Goal: Transaction & Acquisition: Purchase product/service

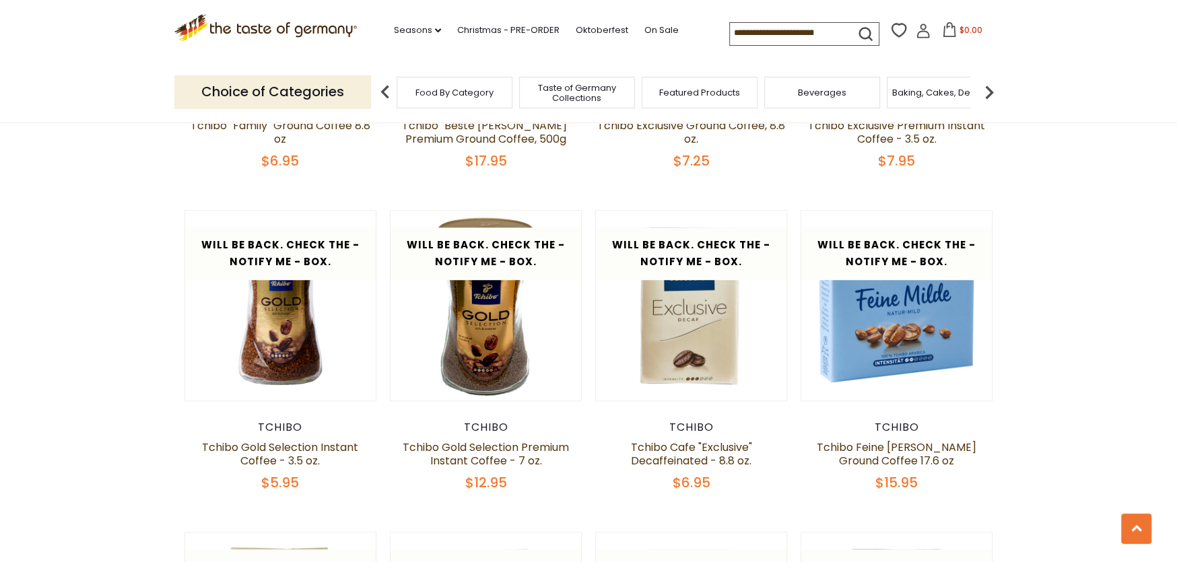
scroll to position [673, 0]
click at [894, 450] on link "Tchibo Feine [PERSON_NAME] Ground Coffee 17.6 oz" at bounding box center [897, 454] width 160 height 29
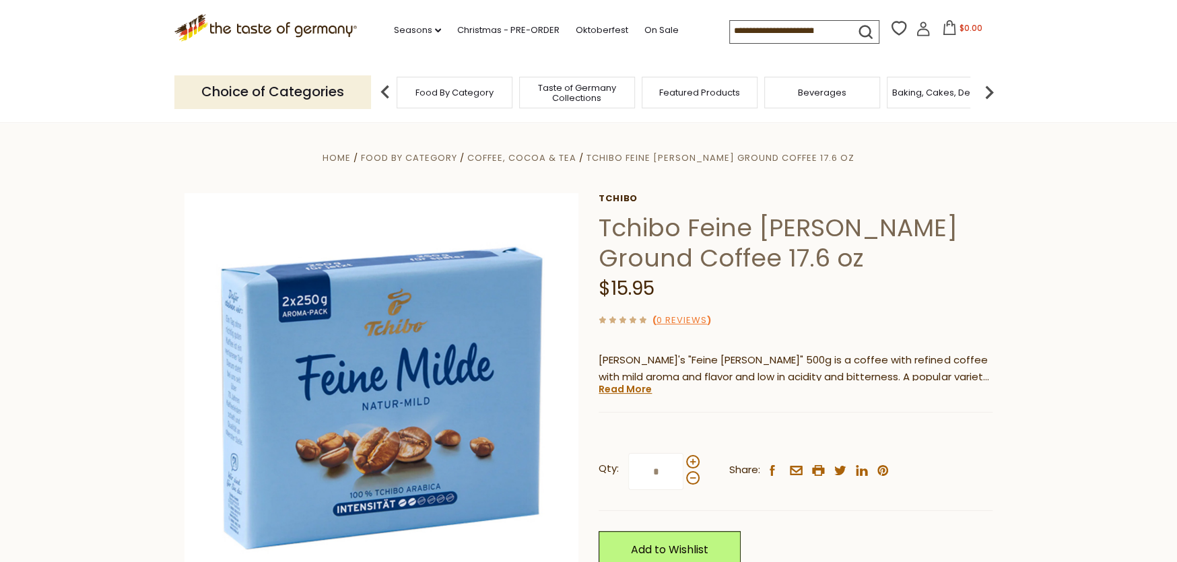
click at [993, 91] on img at bounding box center [989, 92] width 27 height 27
click at [382, 98] on img at bounding box center [385, 92] width 27 height 27
click at [692, 93] on span "Featured Products" at bounding box center [699, 93] width 81 height 10
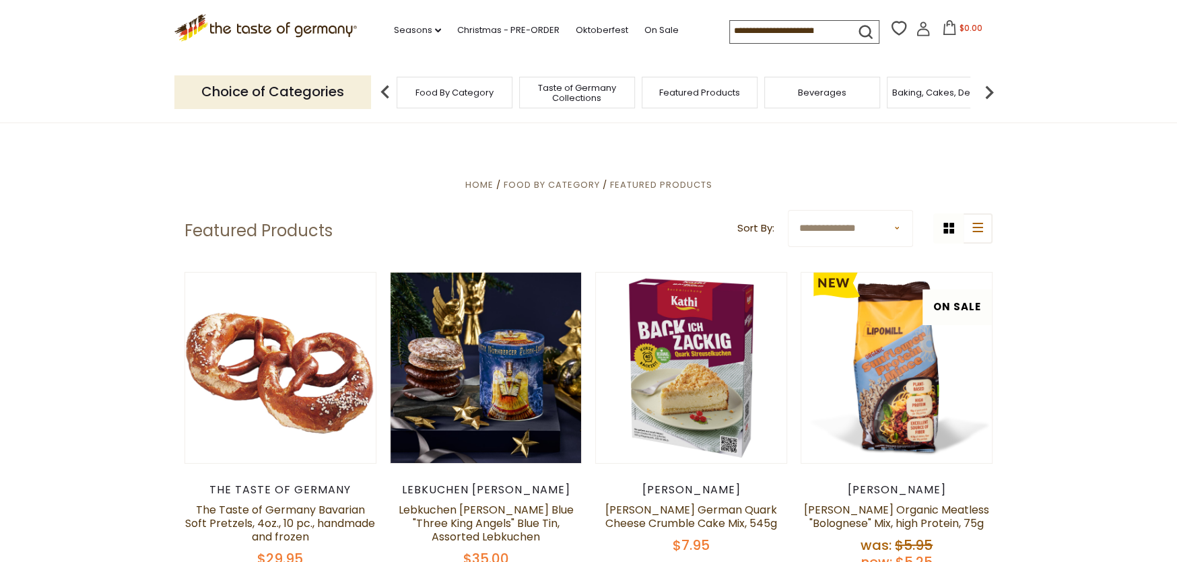
click at [823, 30] on input at bounding box center [787, 30] width 114 height 19
click at [828, 30] on input at bounding box center [787, 30] width 114 height 19
click at [831, 30] on input at bounding box center [787, 30] width 114 height 19
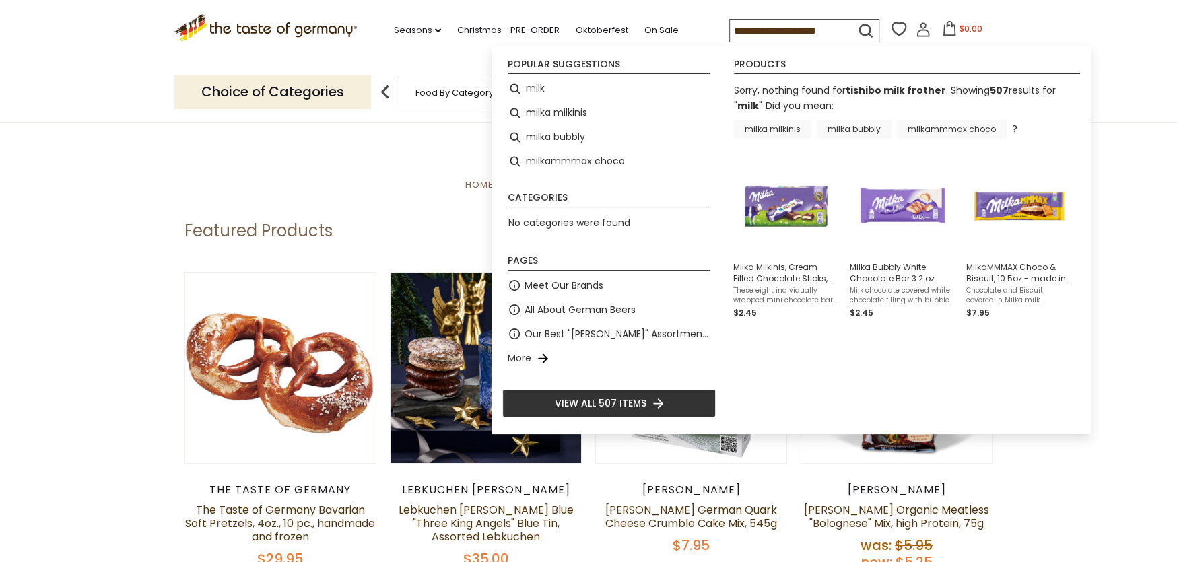
drag, startPoint x: 422, startPoint y: 153, endPoint x: 432, endPoint y: 151, distance: 10.3
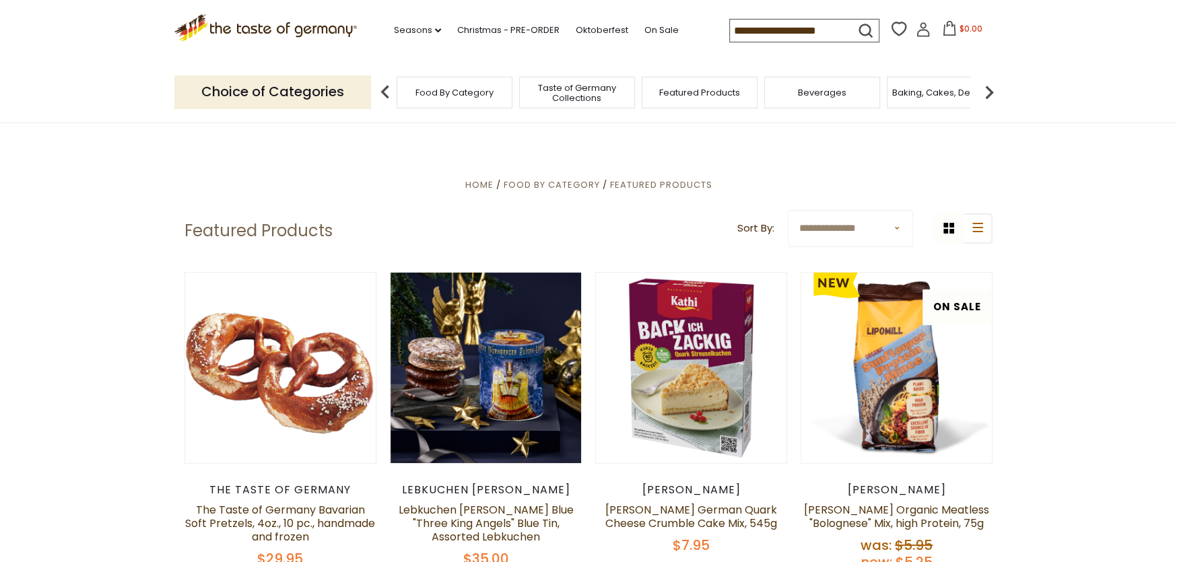
click at [867, 28] on icon "submit" at bounding box center [866, 31] width 12 height 12
type input "****"
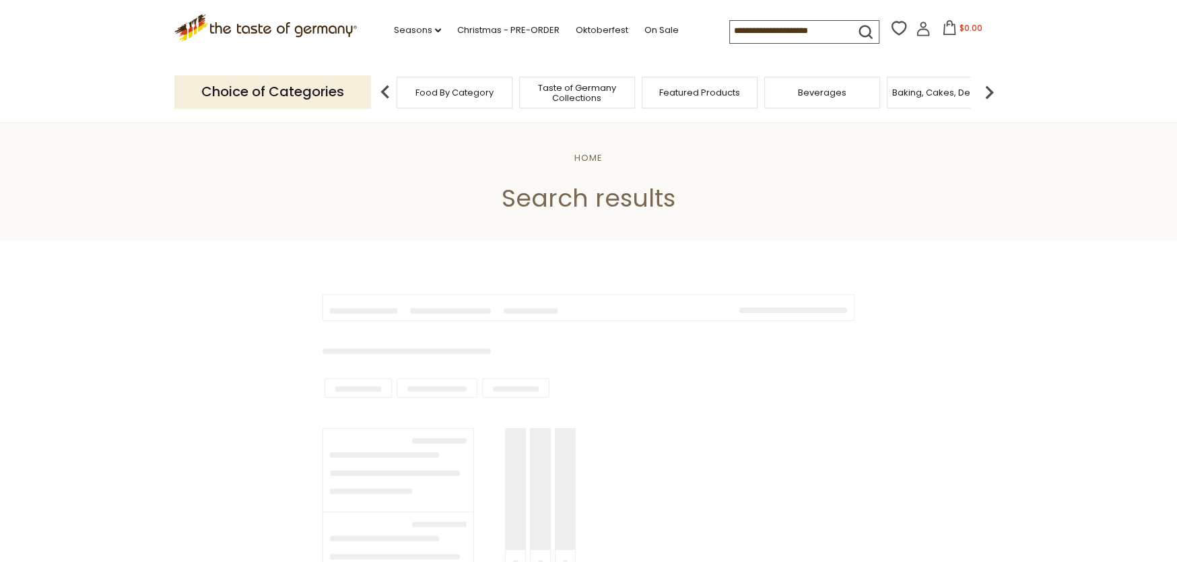
type input "****"
